Goal: Task Accomplishment & Management: Manage account settings

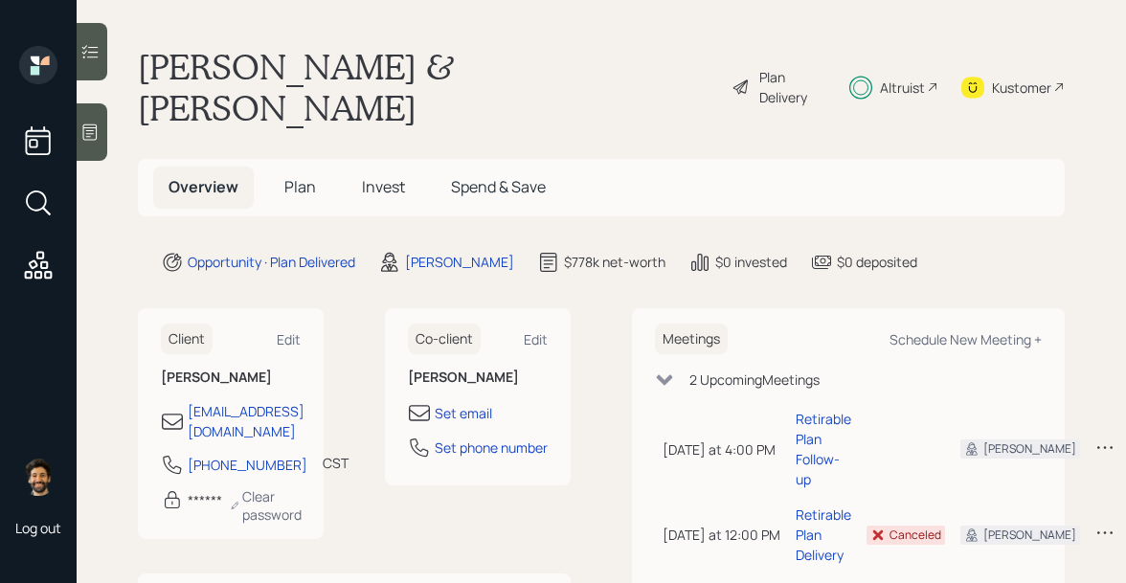
click at [369, 176] on span "Invest" at bounding box center [383, 186] width 43 height 21
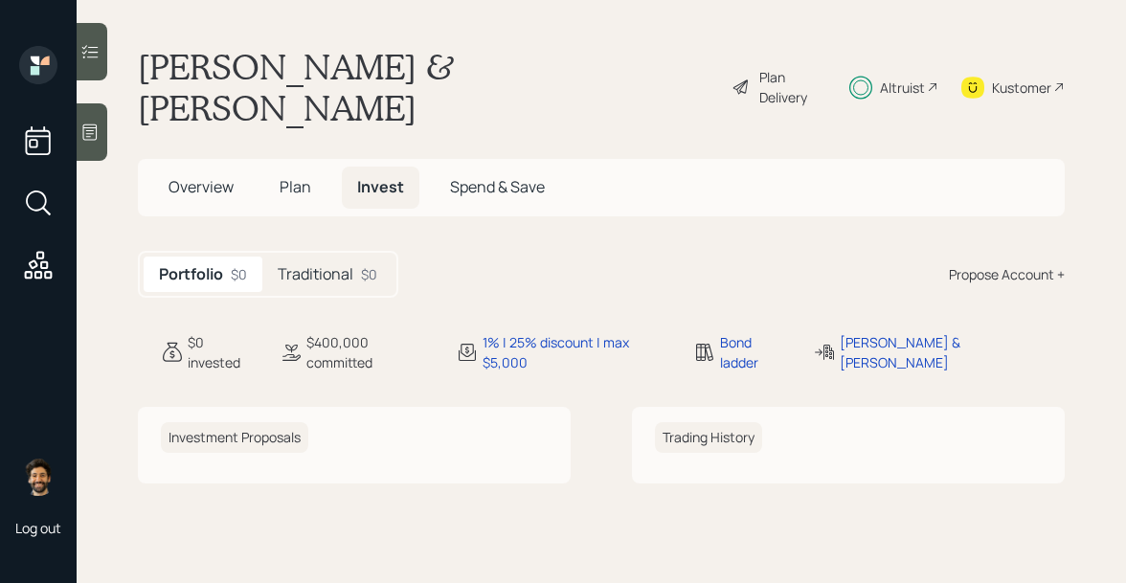
click at [337, 265] on h5 "Traditional" at bounding box center [316, 274] width 76 height 18
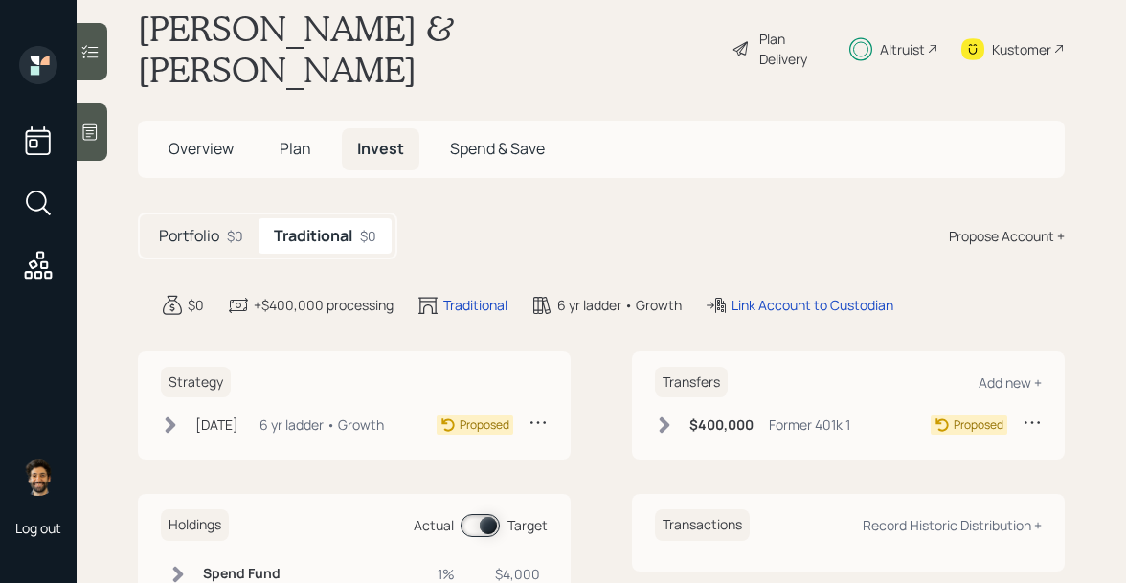
scroll to position [41, 0]
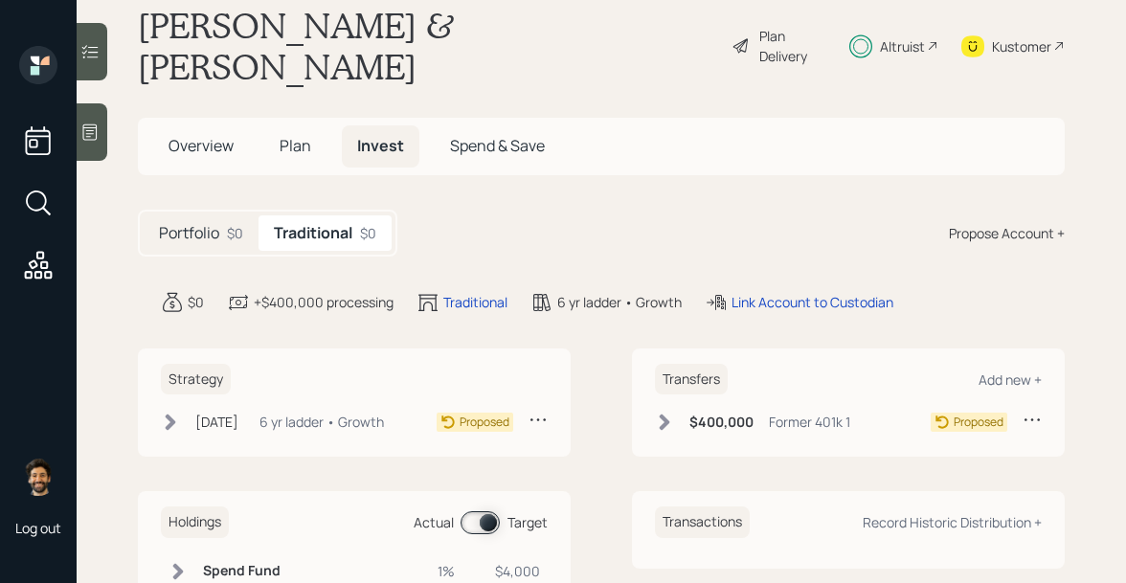
click at [296, 135] on span "Plan" at bounding box center [296, 145] width 32 height 21
